Goal: Task Accomplishment & Management: Complete application form

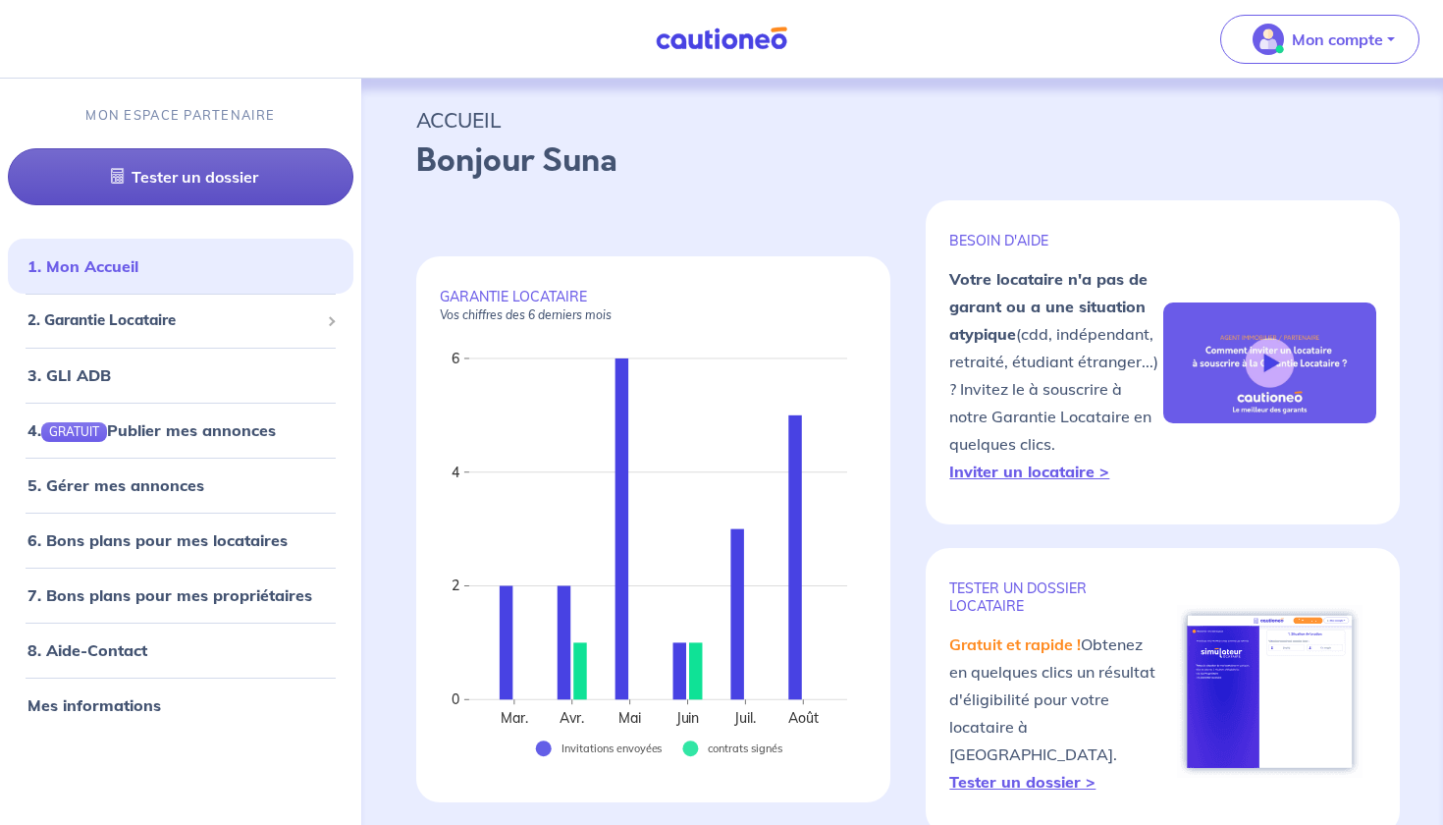
click at [239, 188] on link "Tester un dossier" at bounding box center [181, 176] width 346 height 57
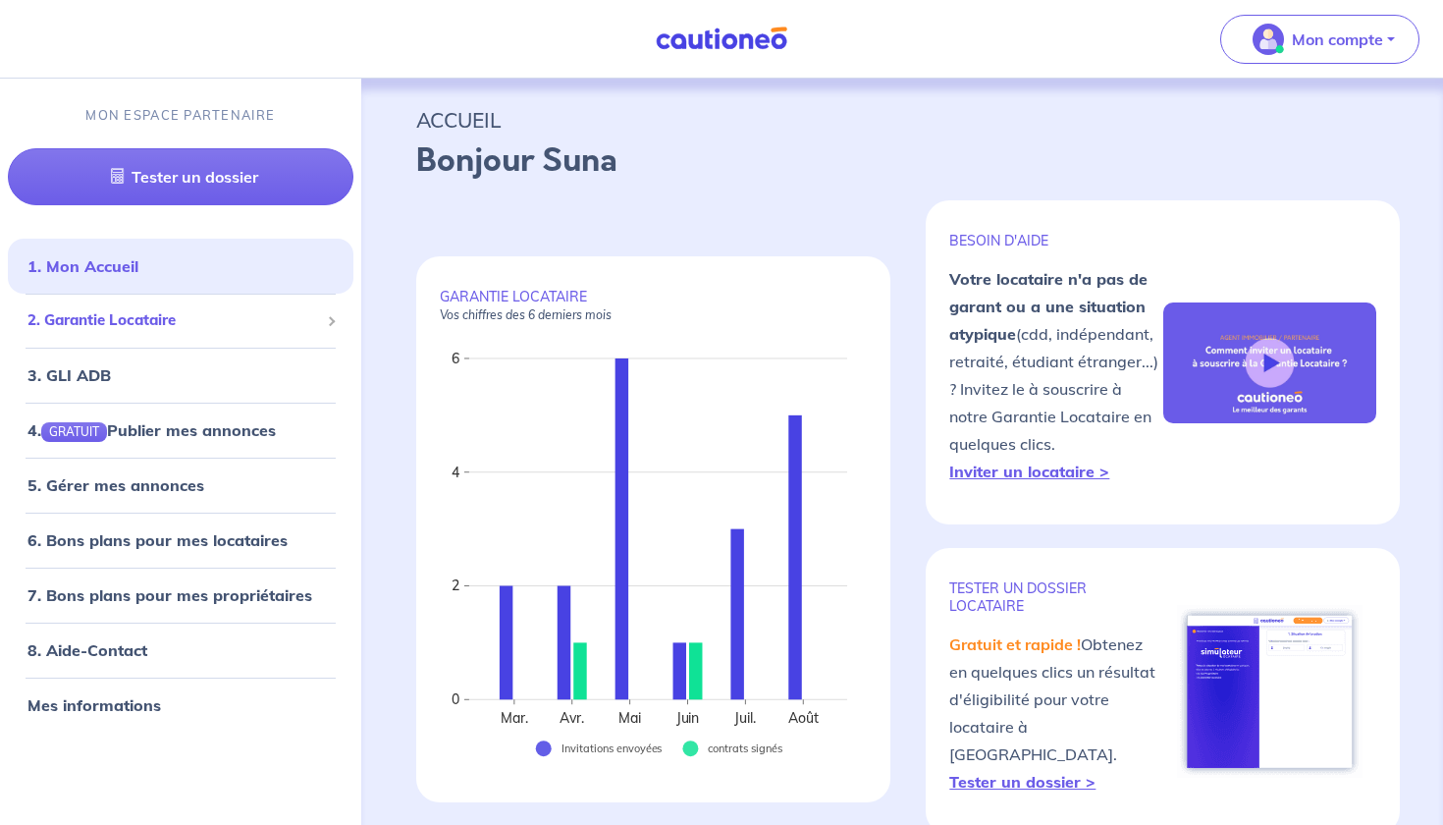
click at [156, 330] on span "2. Garantie Locataire" at bounding box center [173, 320] width 292 height 23
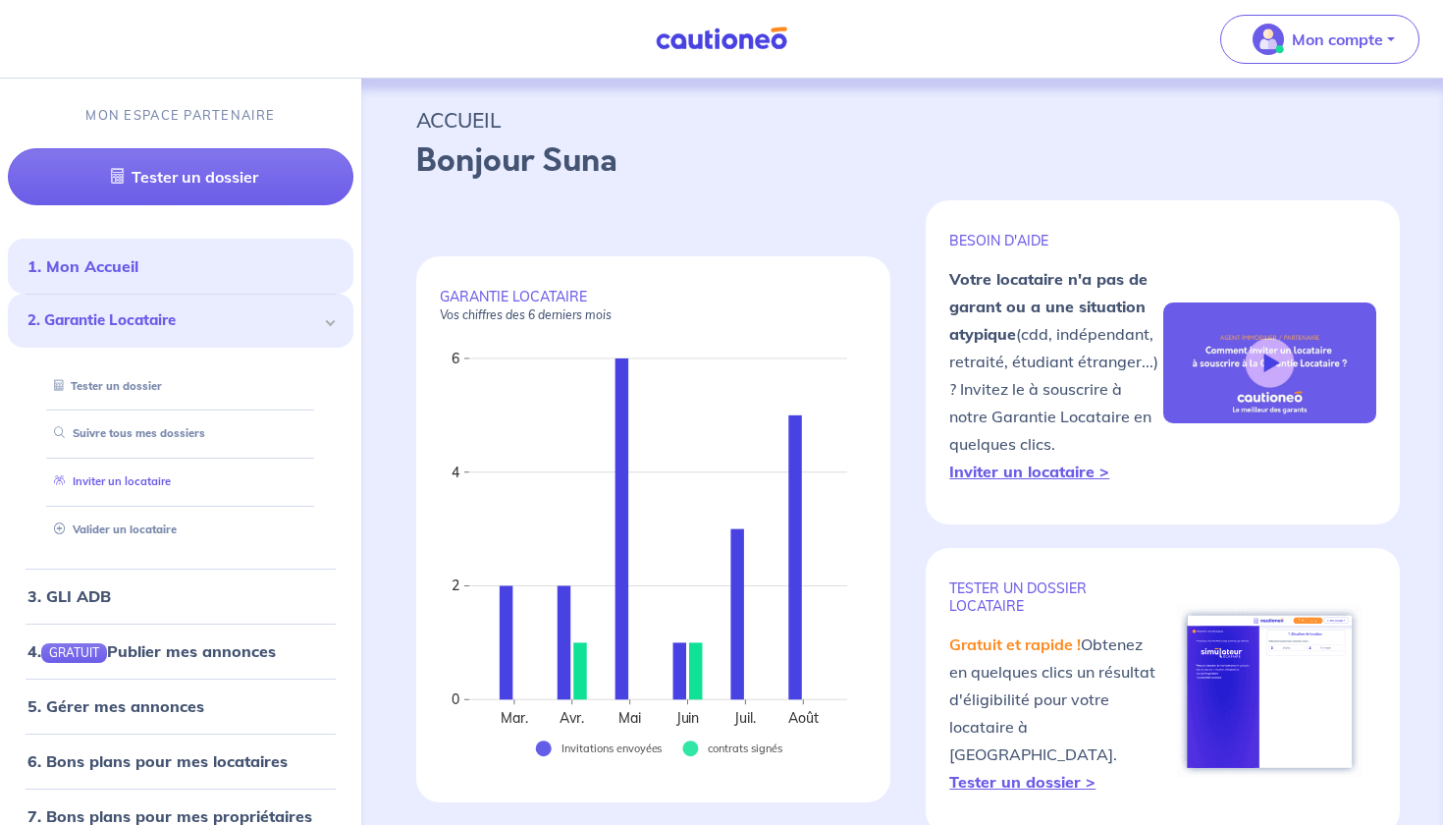
click at [154, 475] on link "Inviter un locataire" at bounding box center [108, 481] width 125 height 14
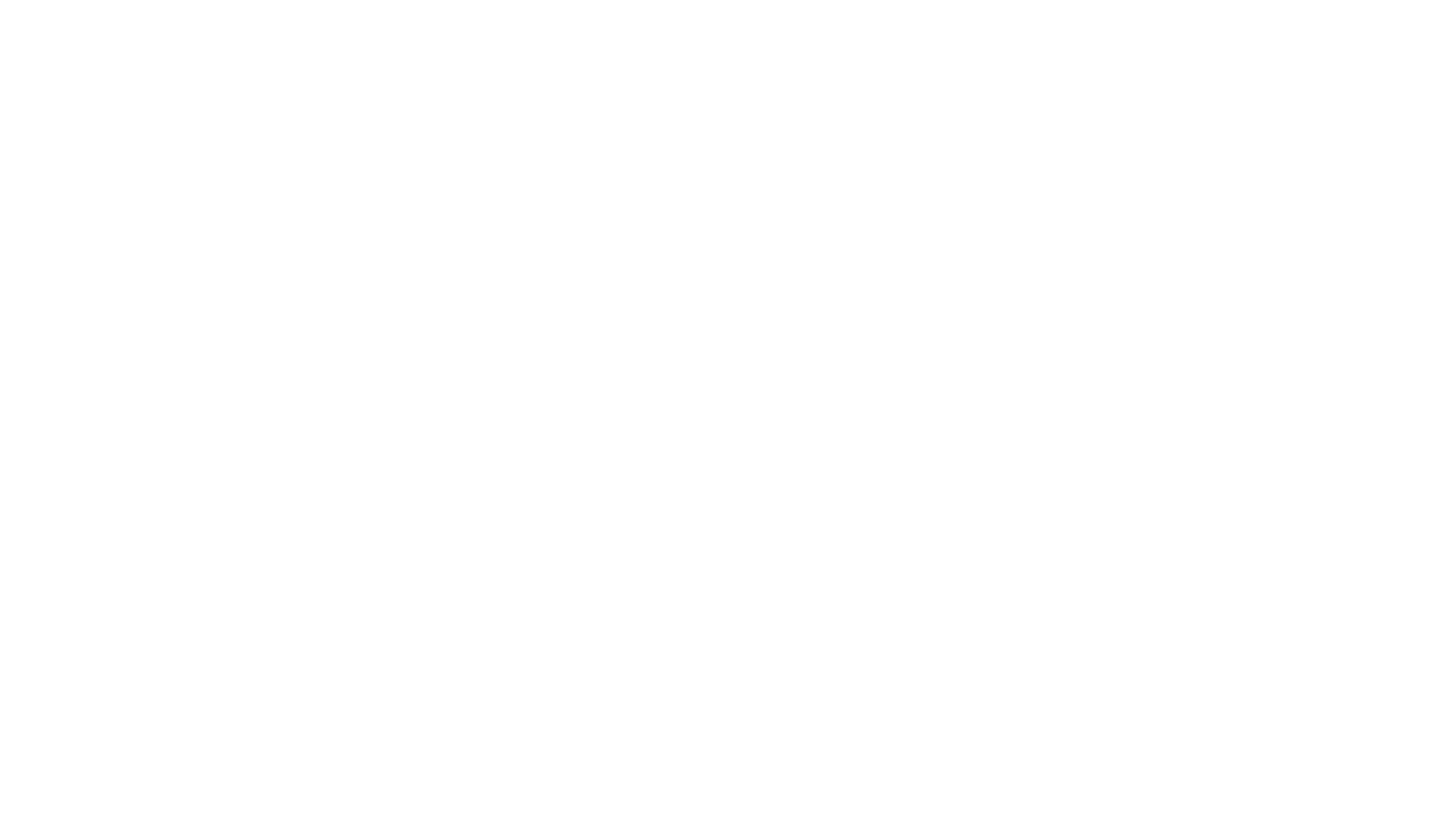
select select "FR"
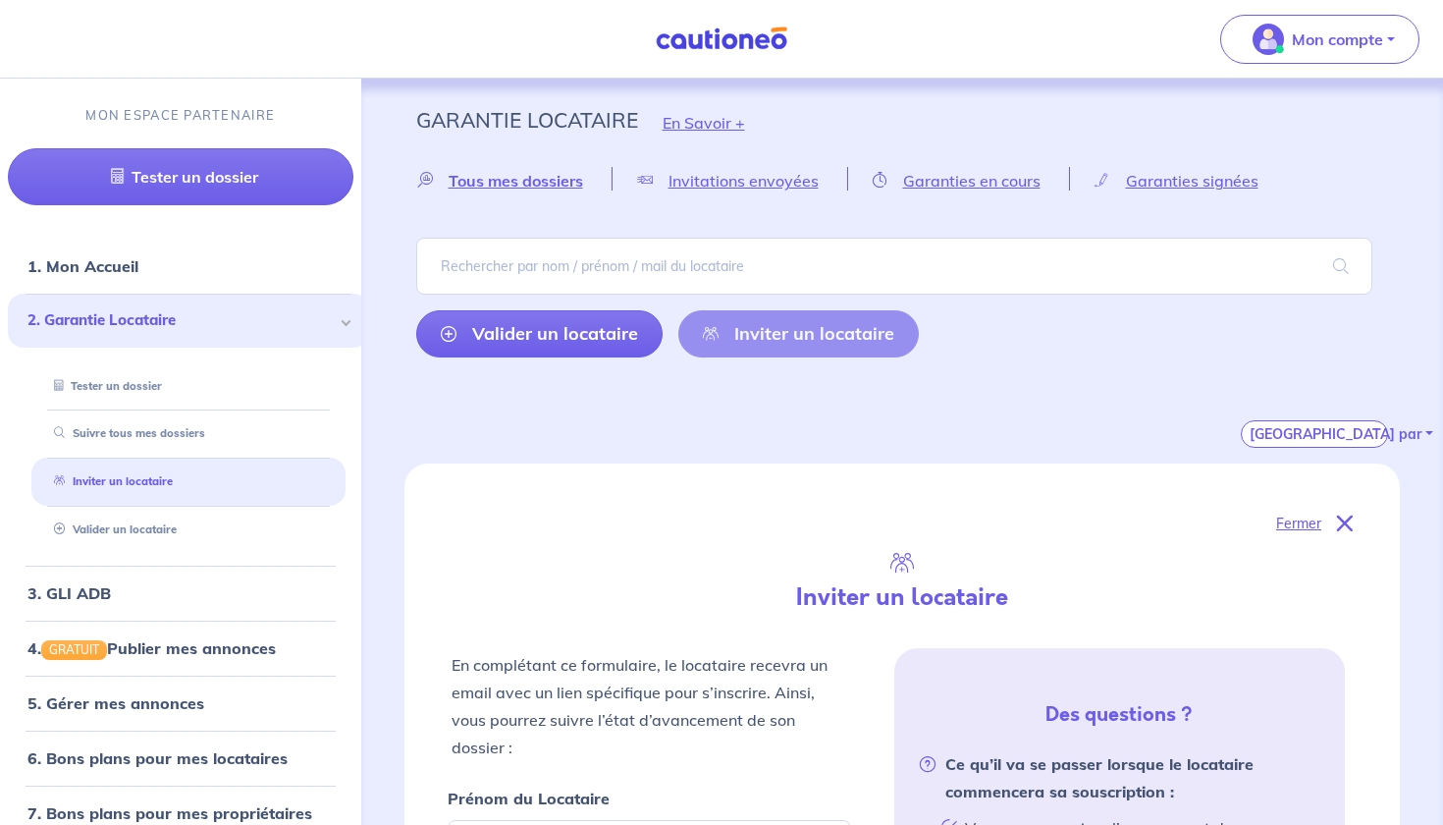
scroll to position [435, 0]
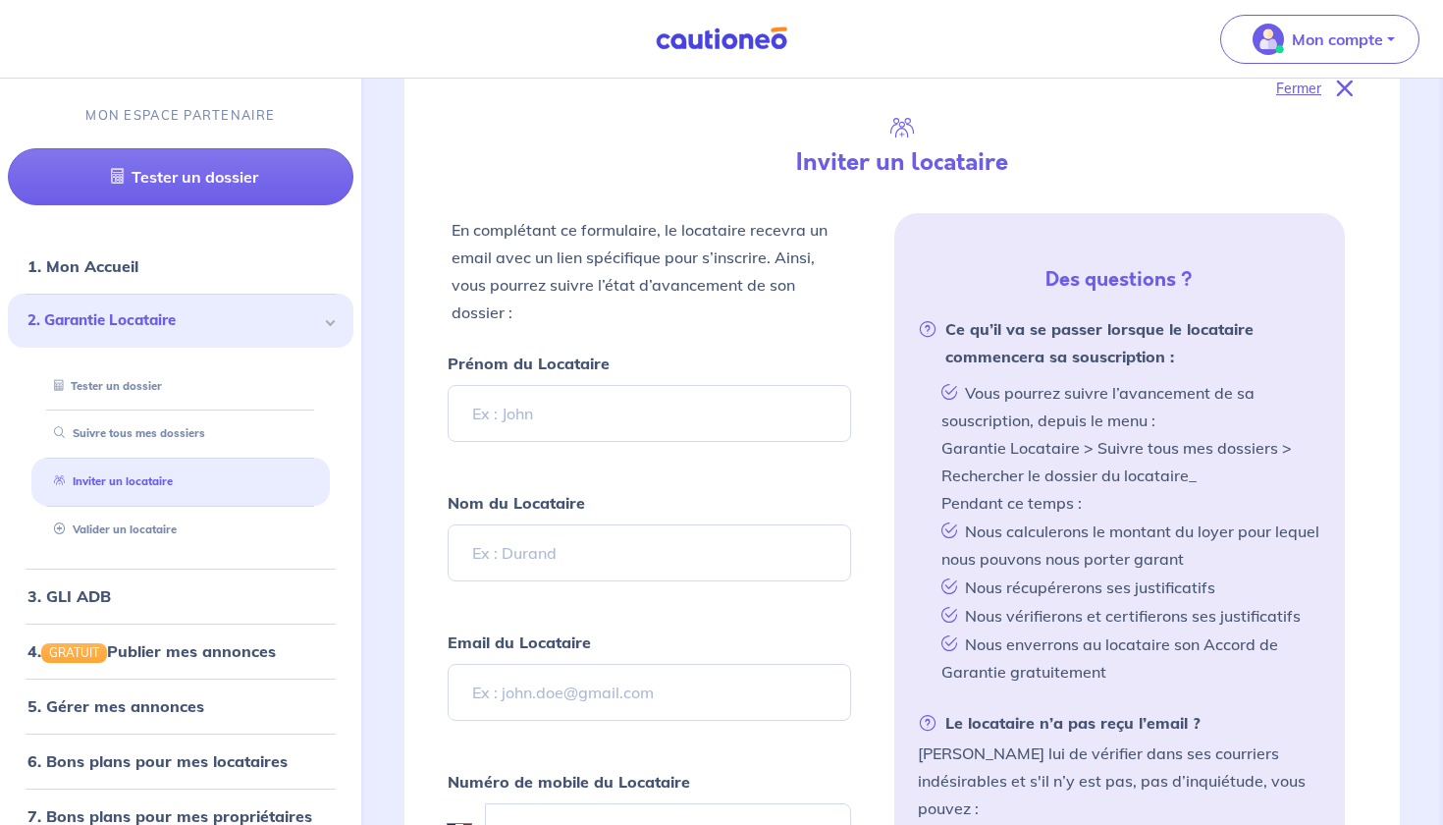
click at [545, 424] on input "Prénom du Locataire" at bounding box center [650, 413] width 404 height 57
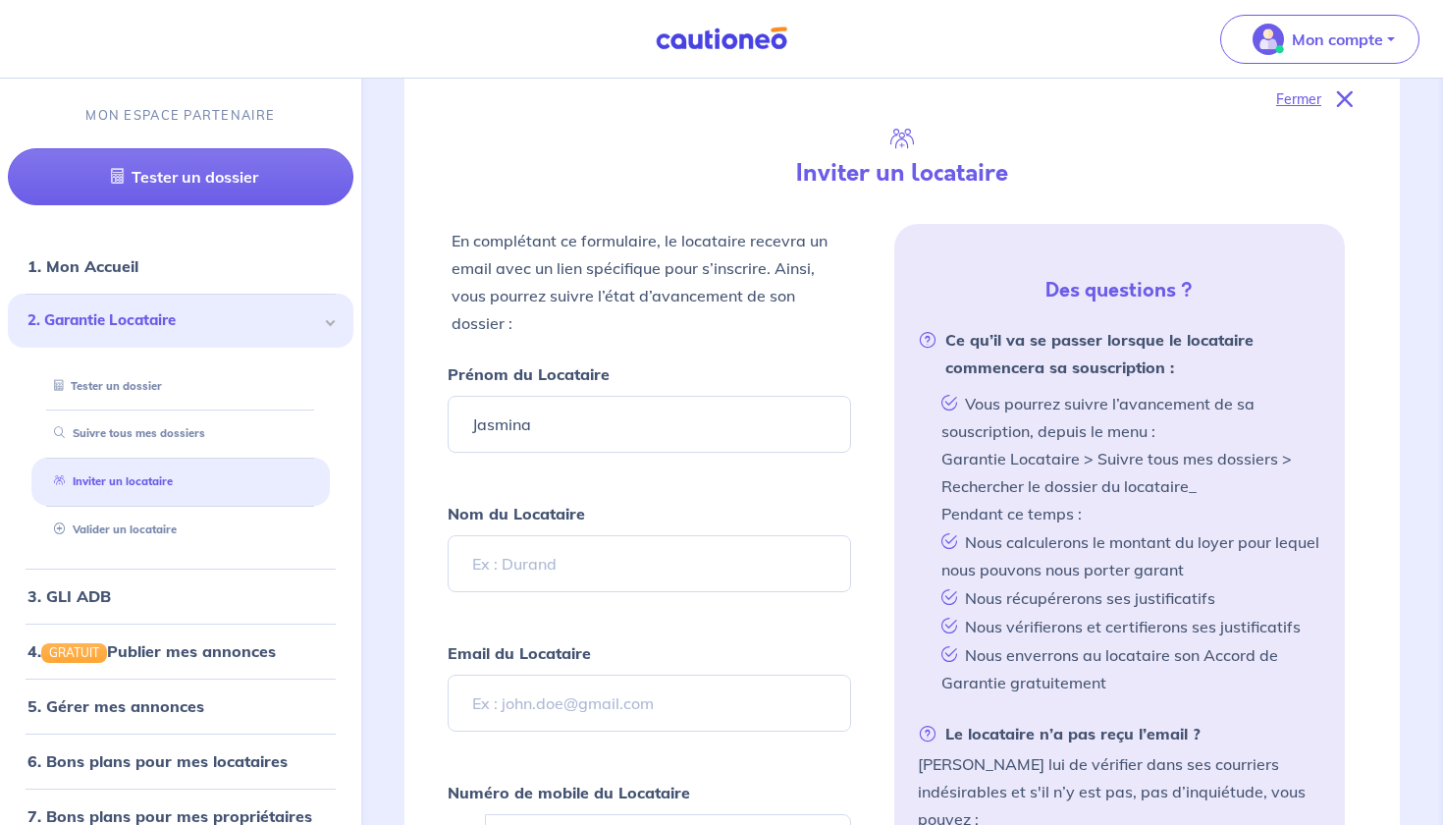
type input "Jasmina"
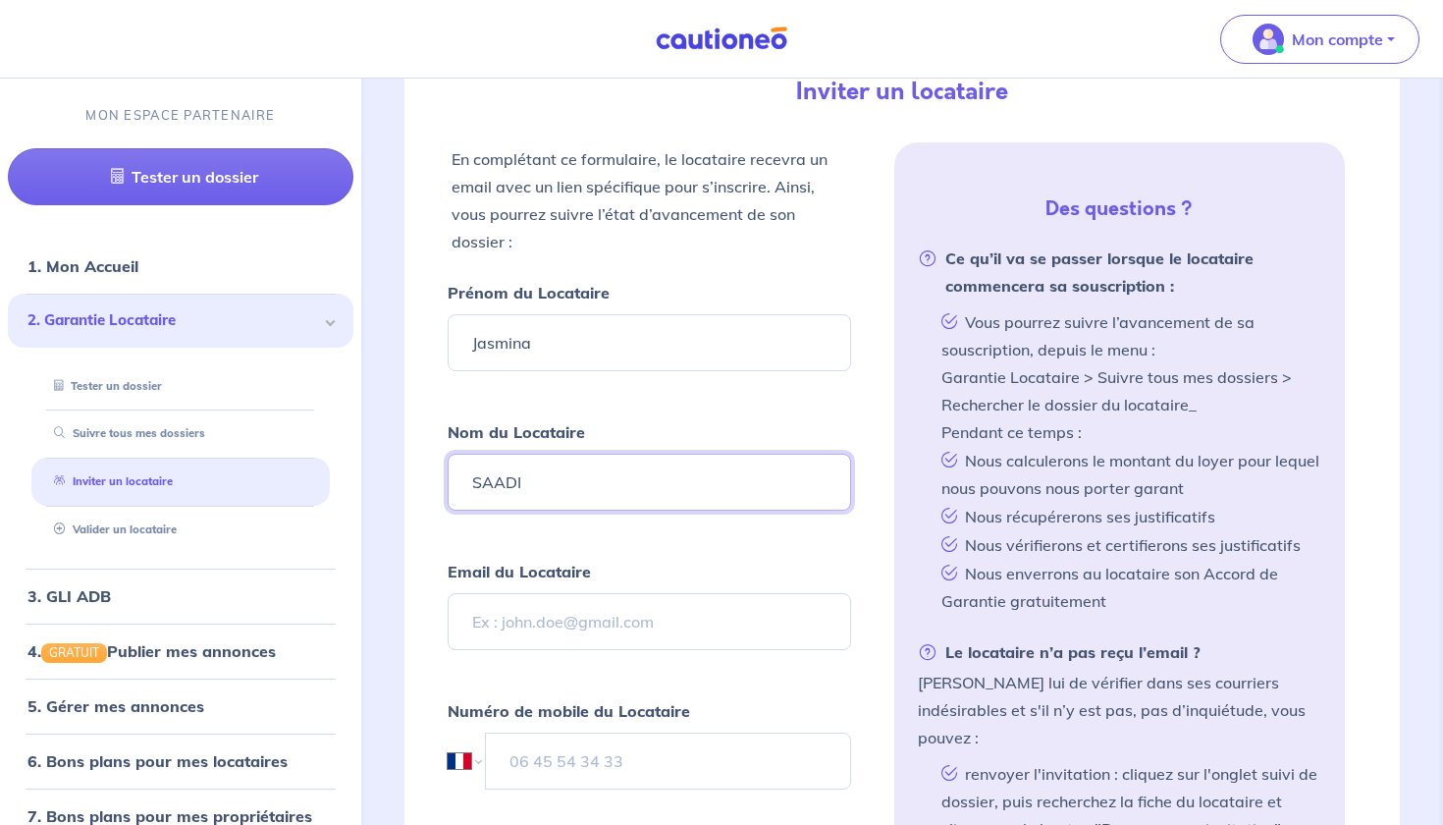
scroll to position [645, 0]
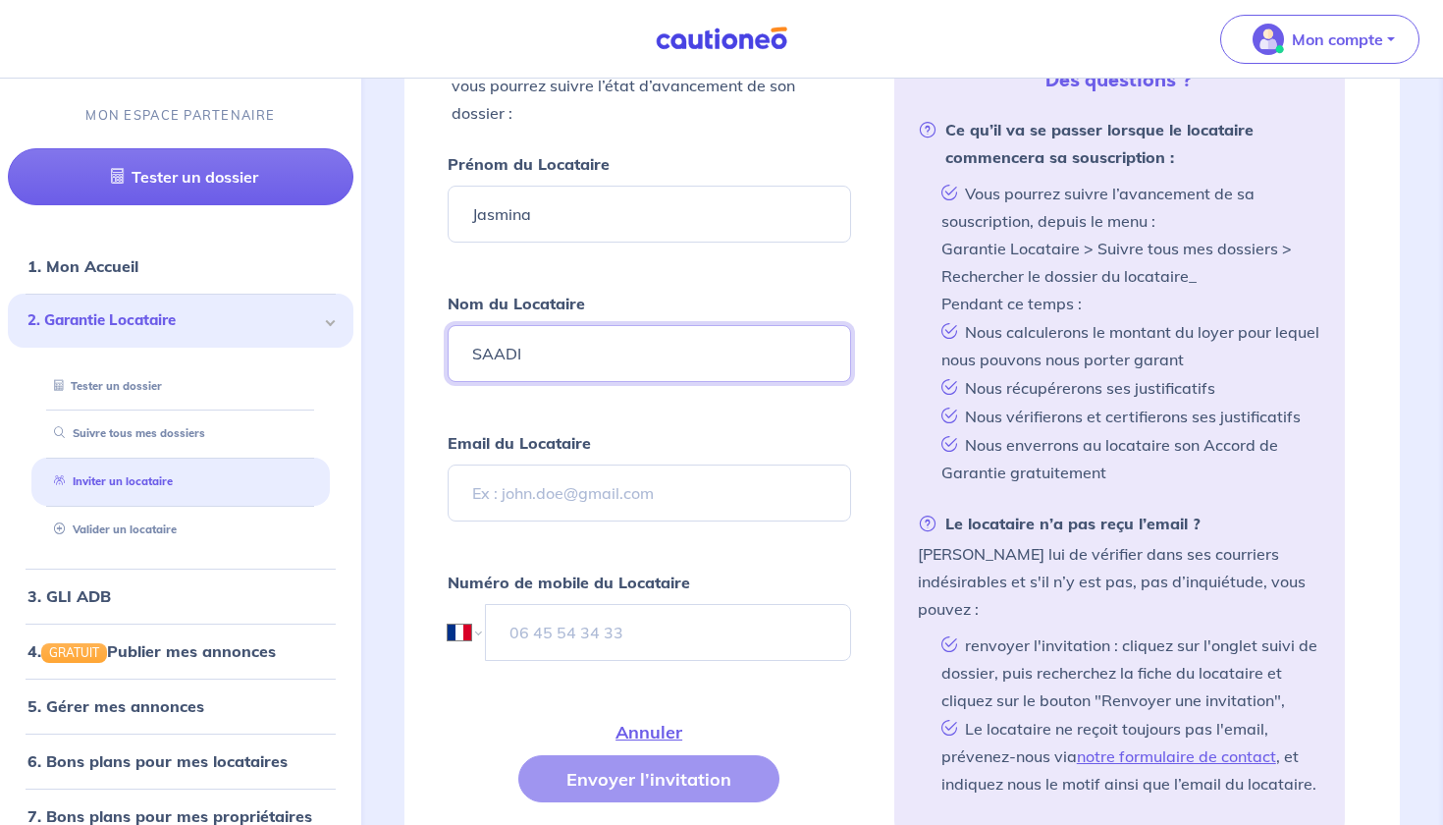
type input "SAADI"
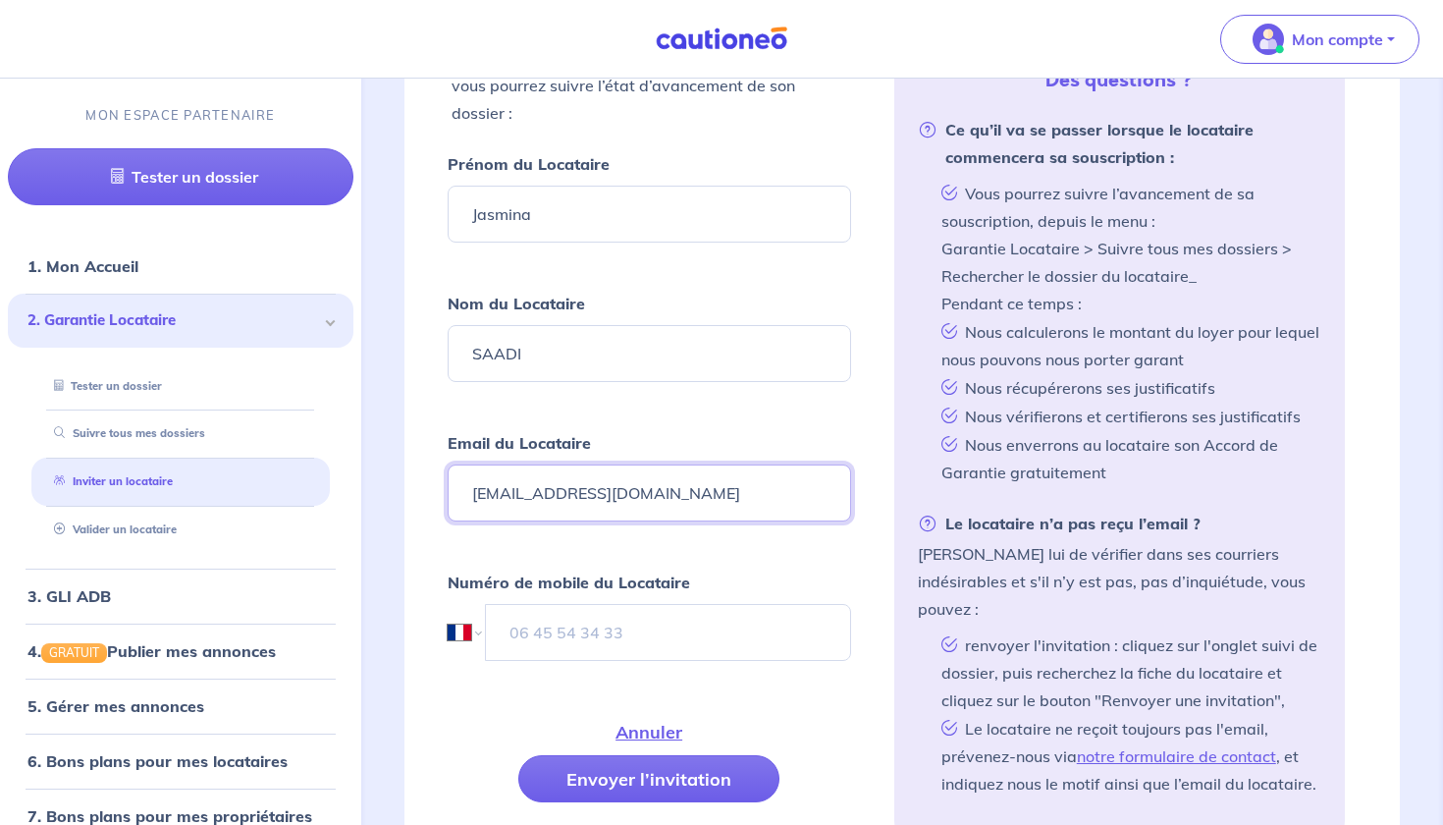
type input "[EMAIL_ADDRESS][DOMAIN_NAME]"
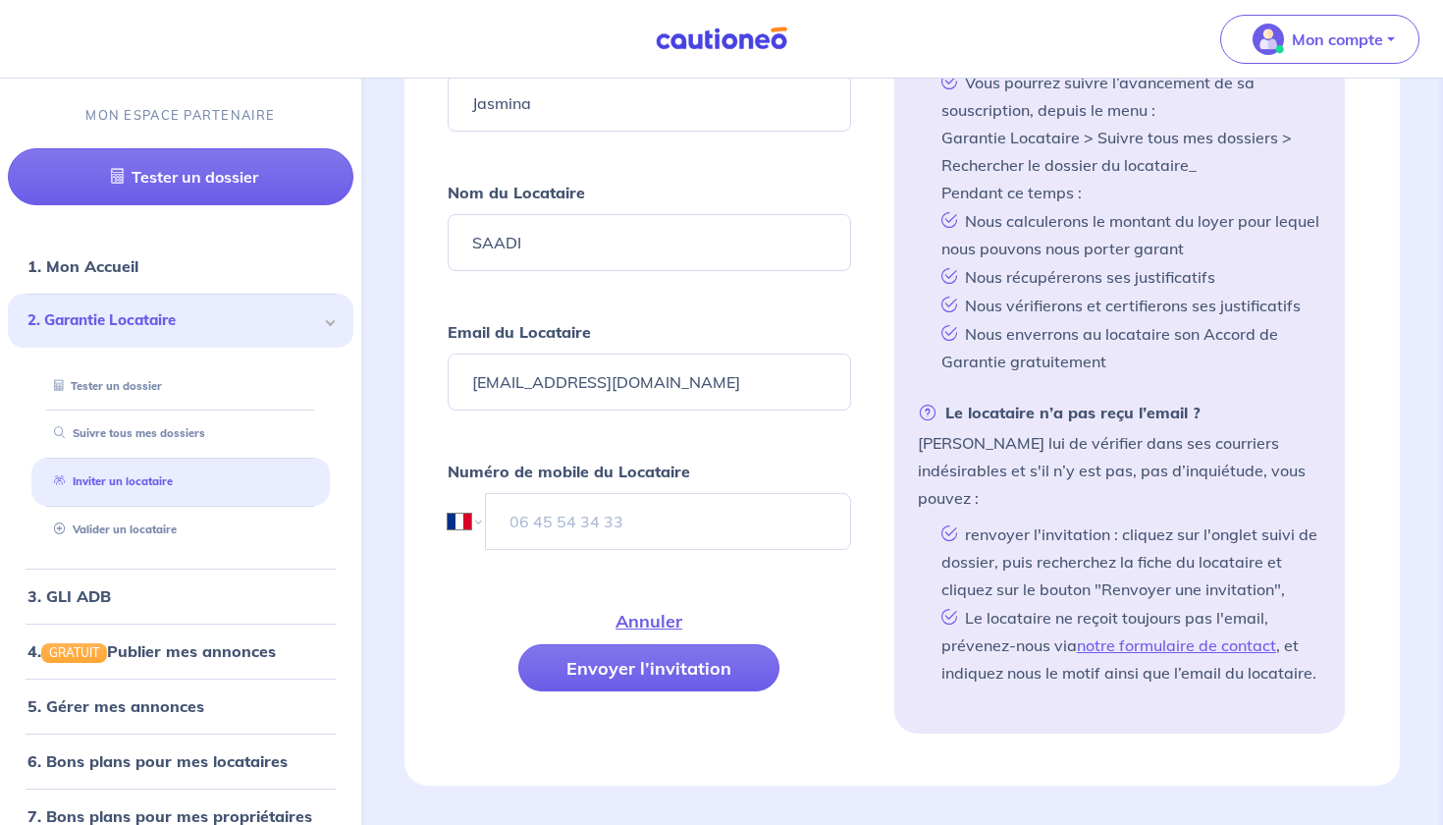
scroll to position [789, 0]
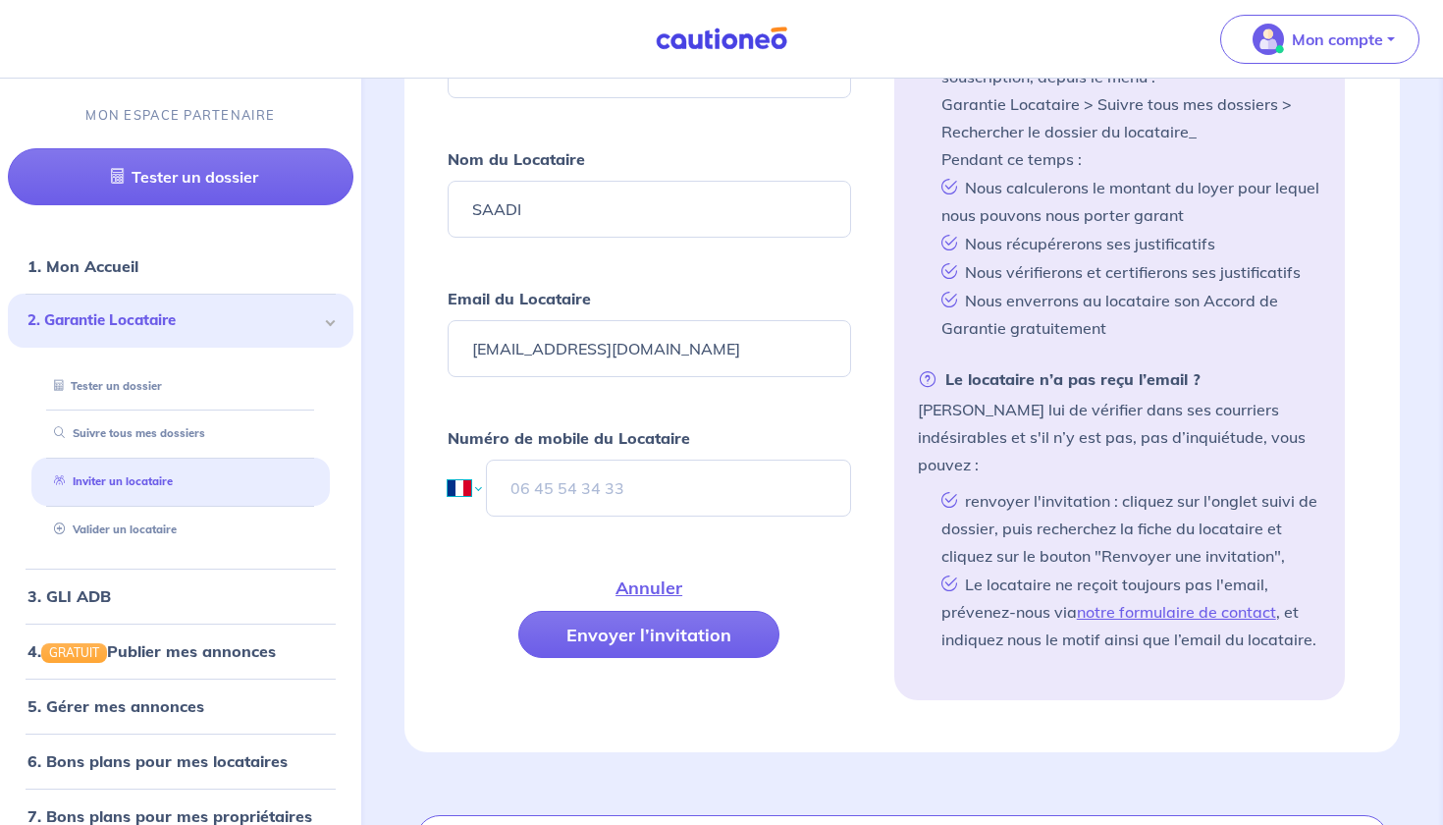
select select "DE"
click at [561, 493] on input "tel" at bounding box center [668, 488] width 364 height 57
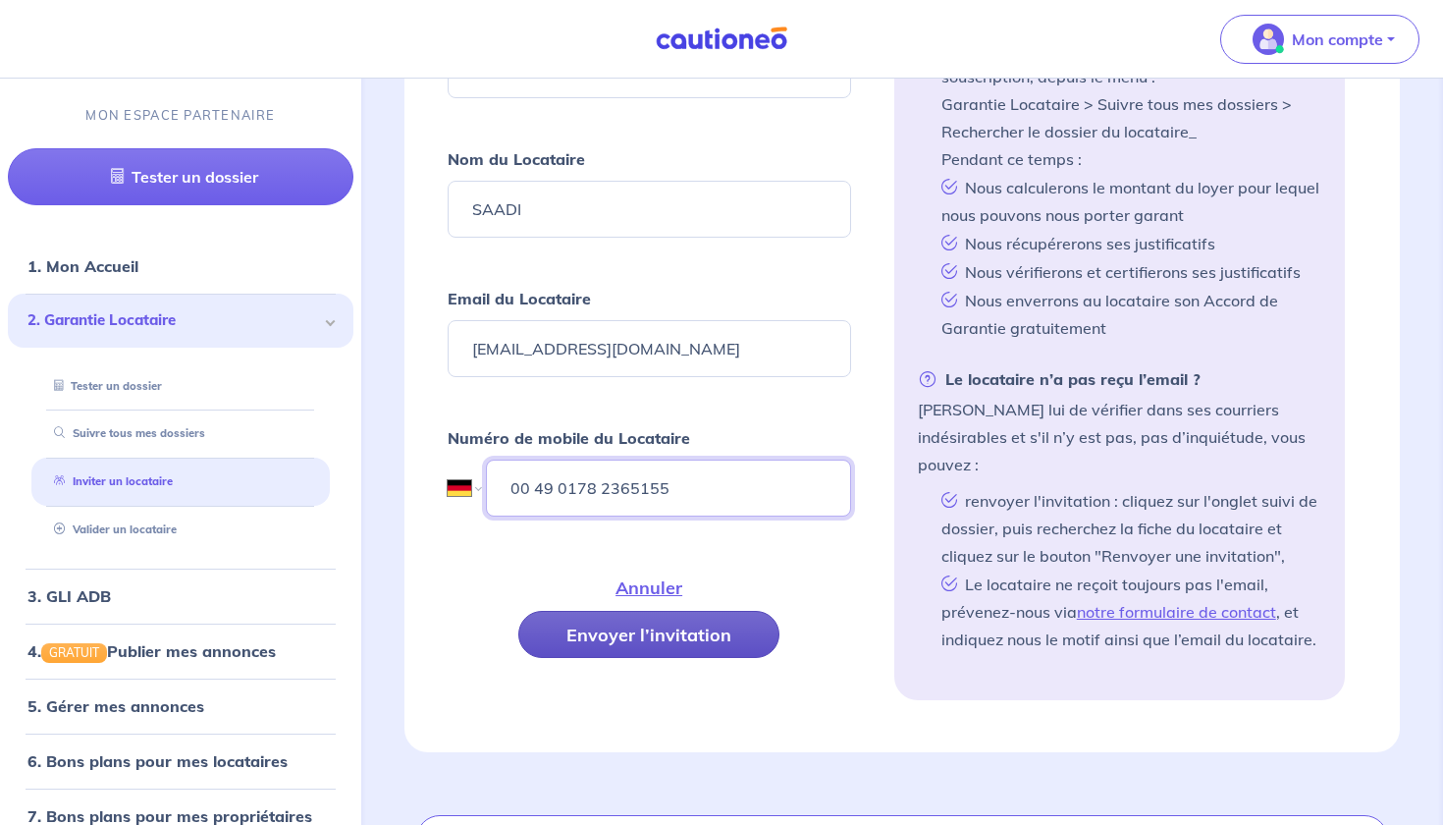
type input "00 49 0178 2365155"
click at [682, 638] on button "Envoyer l’invitation" at bounding box center [648, 634] width 261 height 47
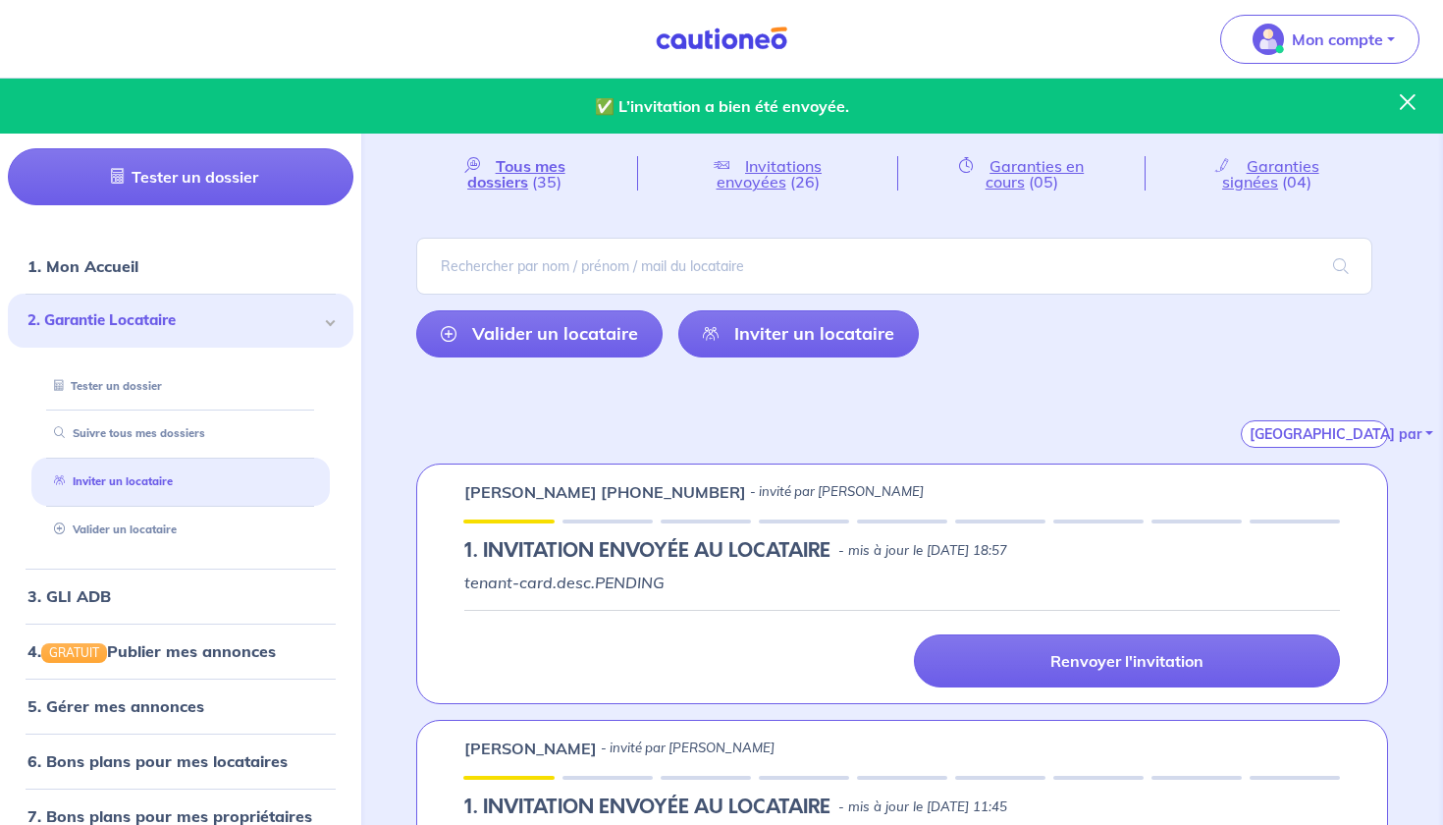
scroll to position [0, 0]
